Goal: Transaction & Acquisition: Purchase product/service

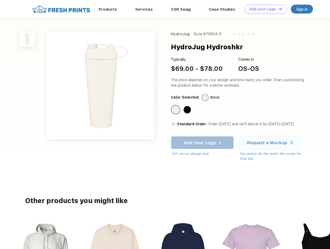
click at [264, 9] on link "Add your Logo Design Tool" at bounding box center [266, 9] width 43 height 9
click at [0, 0] on div "Design Tool" at bounding box center [0, 0] width 0 height 0
click at [278, 9] on link "Add your Logo Design Tool" at bounding box center [266, 9] width 43 height 9
click at [27, 39] on img at bounding box center [26, 38] width 15 height 15
click at [176, 110] on div "Standard Color" at bounding box center [175, 109] width 7 height 7
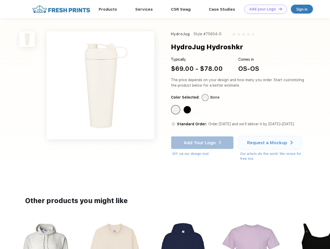
click at [188, 110] on div "Standard Color" at bounding box center [187, 109] width 7 height 7
click at [203, 143] on div "Add Your Logo DIY via our design tool. Ah shoot! This product isn't up in our d…" at bounding box center [202, 146] width 63 height 20
click at [271, 143] on div "Request a Mockup" at bounding box center [267, 142] width 40 height 5
